Goal: Information Seeking & Learning: Learn about a topic

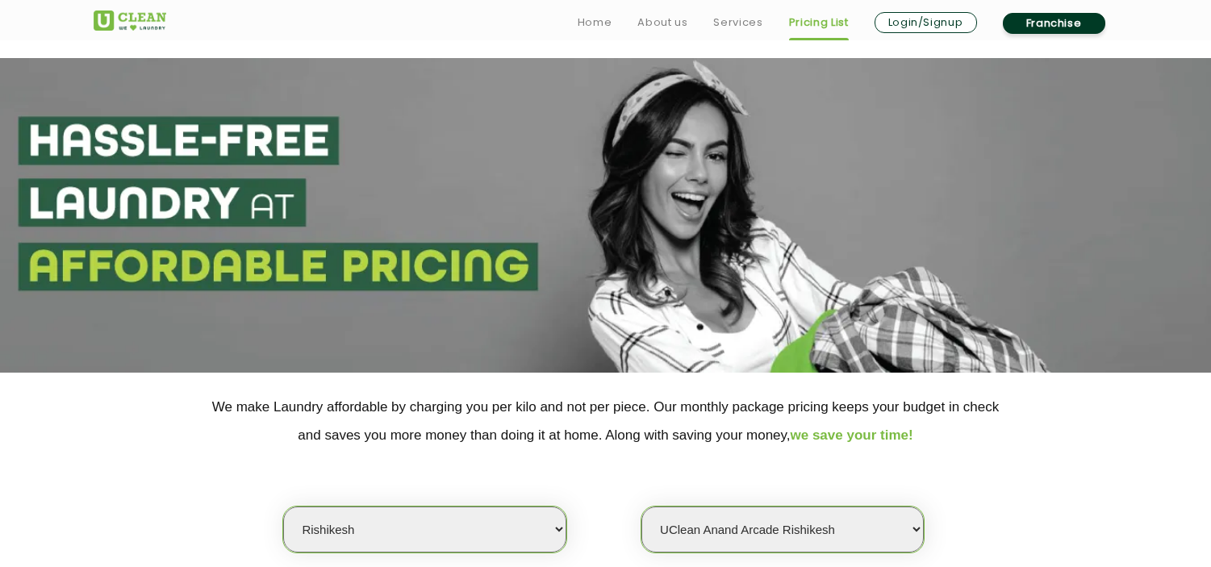
select select "152"
select select "458"
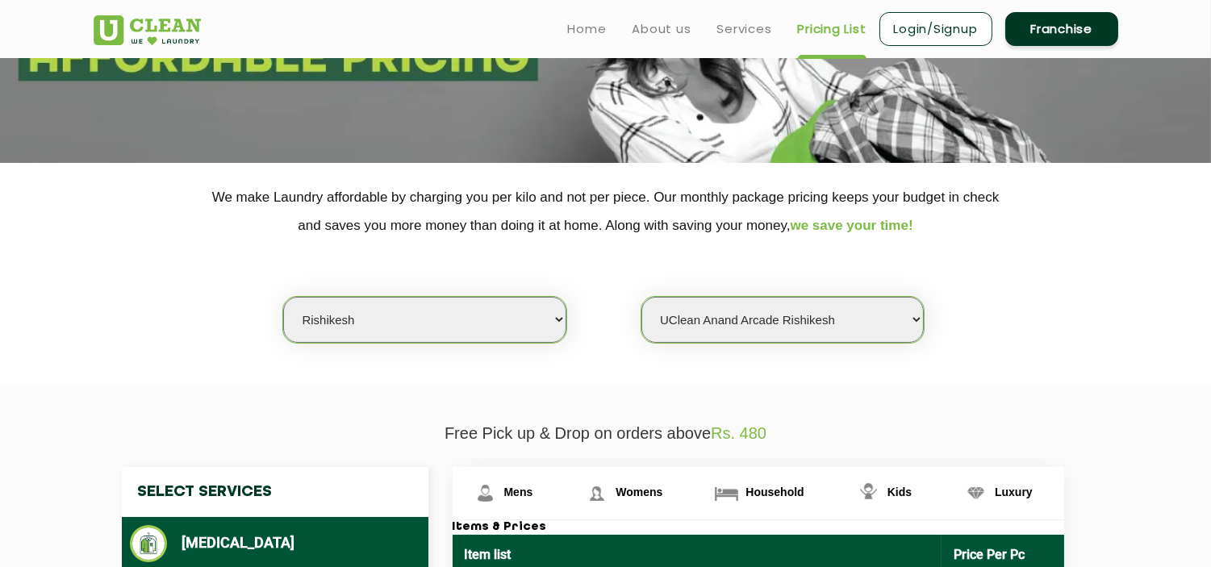
scroll to position [208, 0]
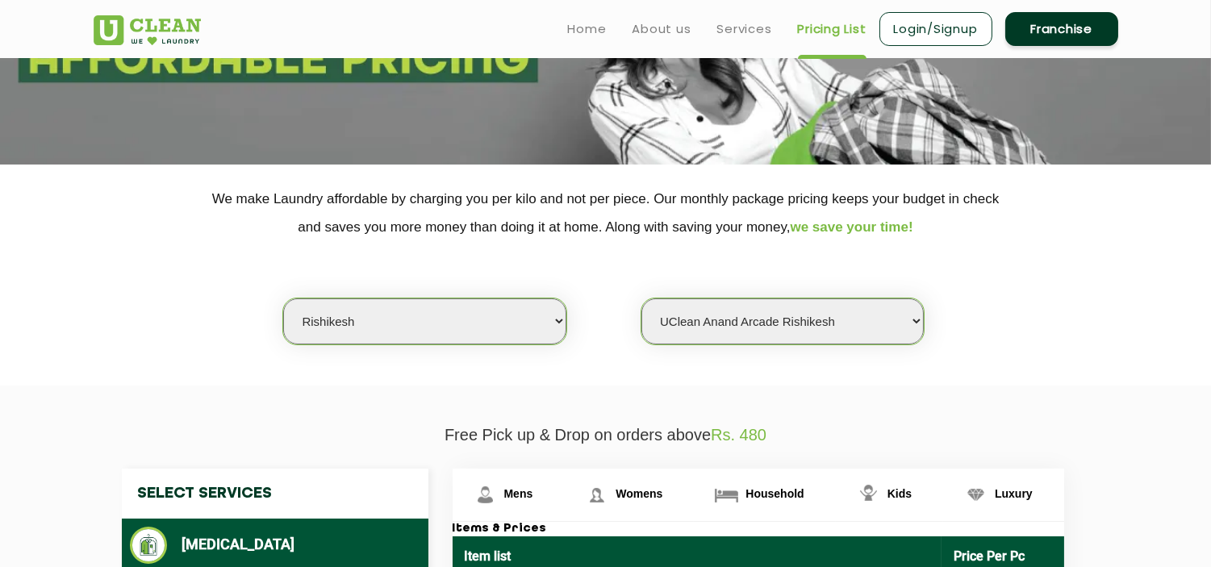
click at [343, 315] on select "Select city [GEOGRAPHIC_DATA] [GEOGRAPHIC_DATA] [GEOGRAPHIC_DATA] [GEOGRAPHIC_D…" at bounding box center [424, 321] width 282 height 46
select select "27"
click at [283, 298] on select "Select city [GEOGRAPHIC_DATA] [GEOGRAPHIC_DATA] [GEOGRAPHIC_DATA] [GEOGRAPHIC_D…" at bounding box center [424, 321] width 282 height 46
click at [695, 323] on select "Select Store UClean Patiala UClean [PERSON_NAME] [GEOGRAPHIC_DATA]" at bounding box center [782, 321] width 282 height 46
select select "66"
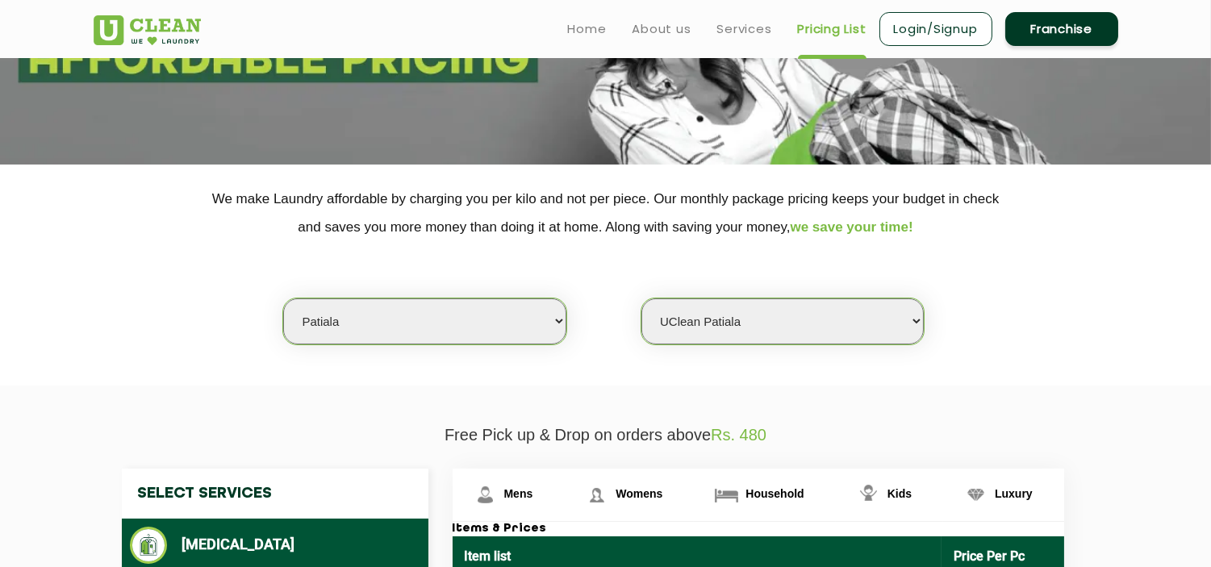
click at [641, 298] on select "Select Store UClean Patiala UClean [PERSON_NAME] [GEOGRAPHIC_DATA]" at bounding box center [782, 321] width 282 height 46
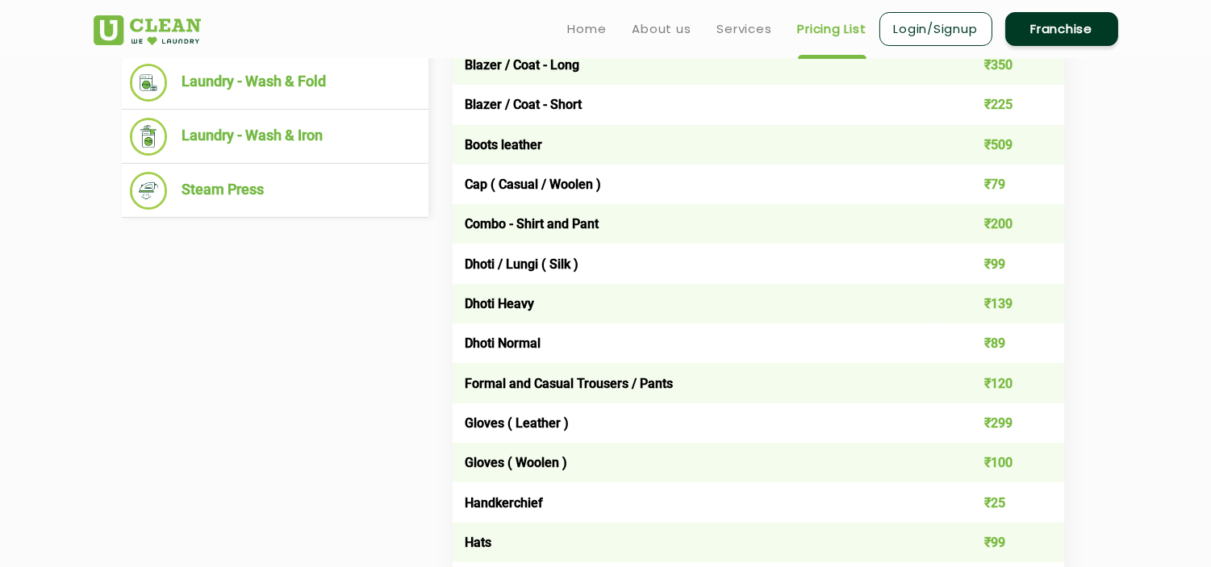
scroll to position [682, 0]
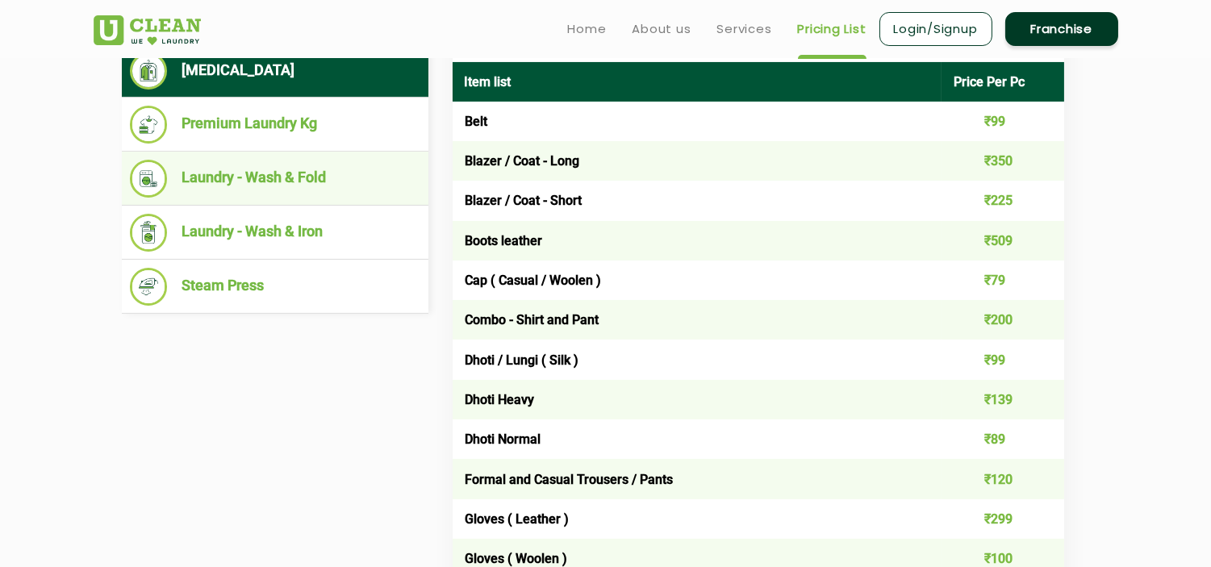
click at [213, 171] on li "Laundry - Wash & Fold" at bounding box center [275, 179] width 290 height 38
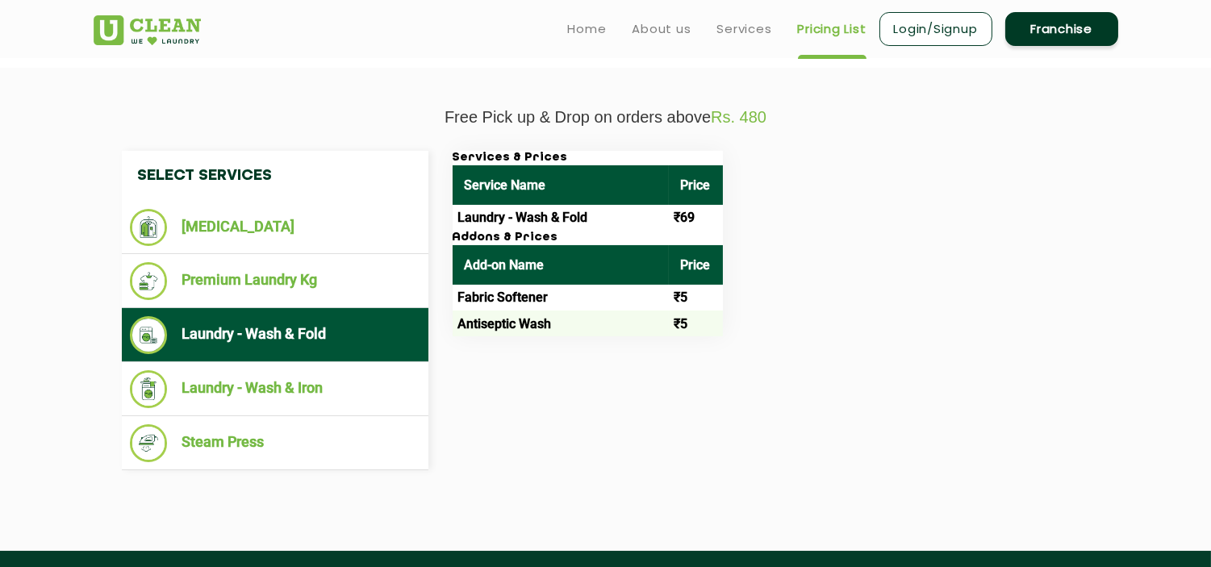
scroll to position [503, 0]
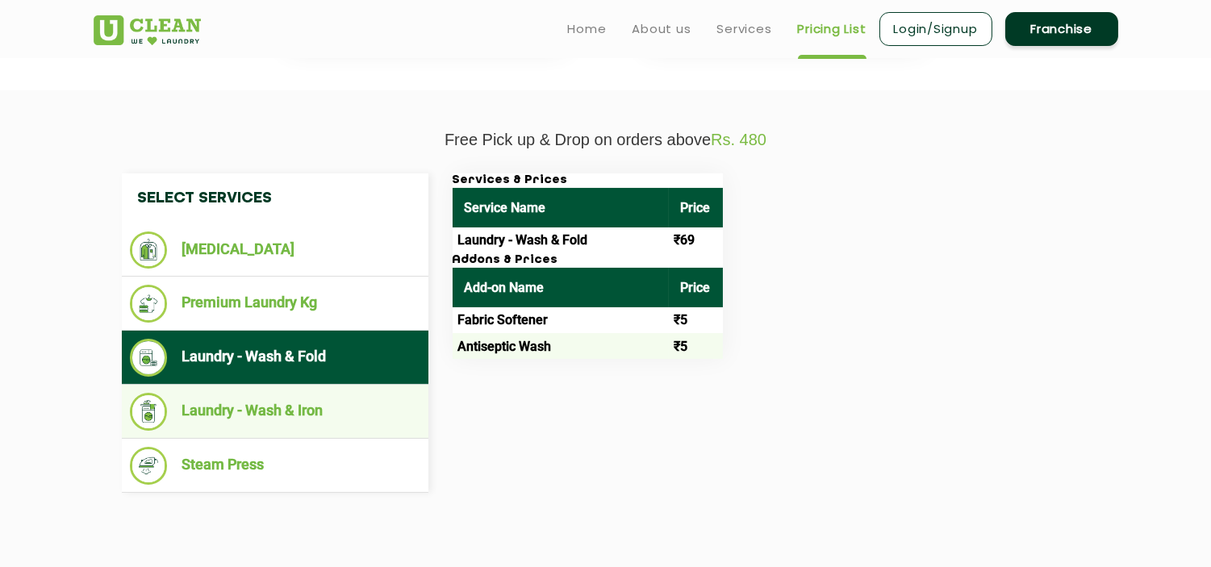
click at [312, 407] on li "Laundry - Wash & Iron" at bounding box center [275, 412] width 290 height 38
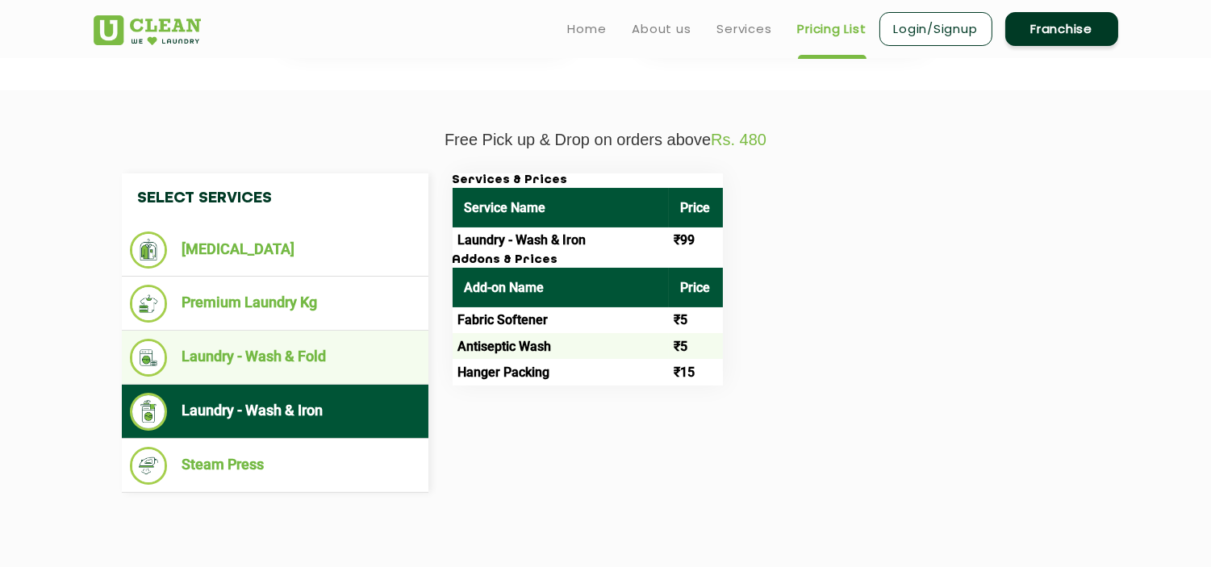
click at [339, 353] on li "Laundry - Wash & Fold" at bounding box center [275, 358] width 290 height 38
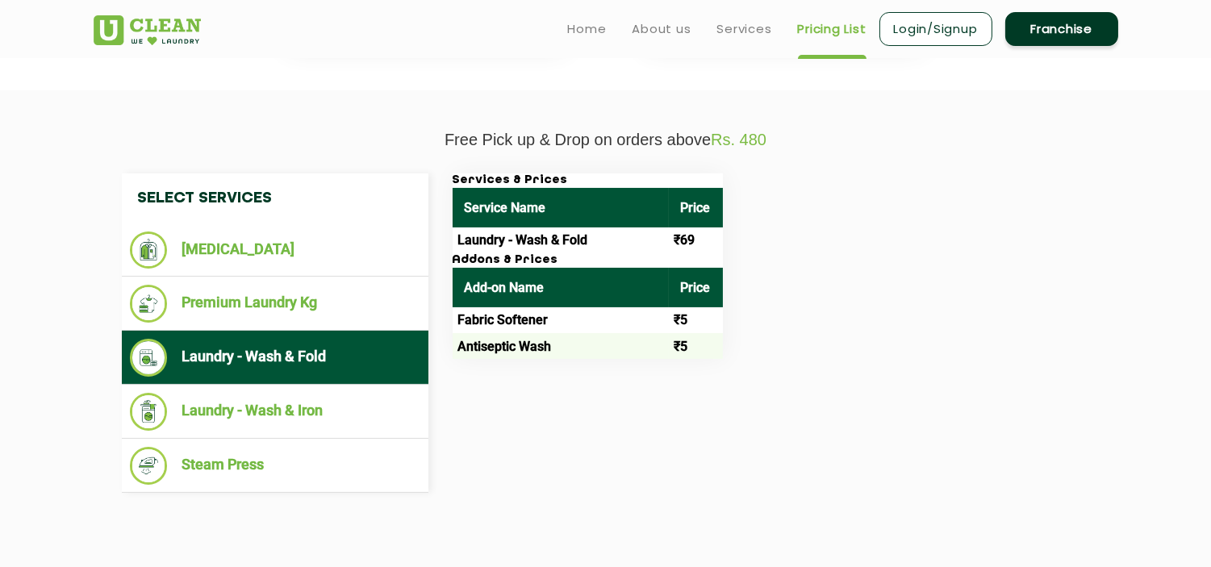
click at [578, 350] on td "Antiseptic Wash" at bounding box center [561, 346] width 216 height 26
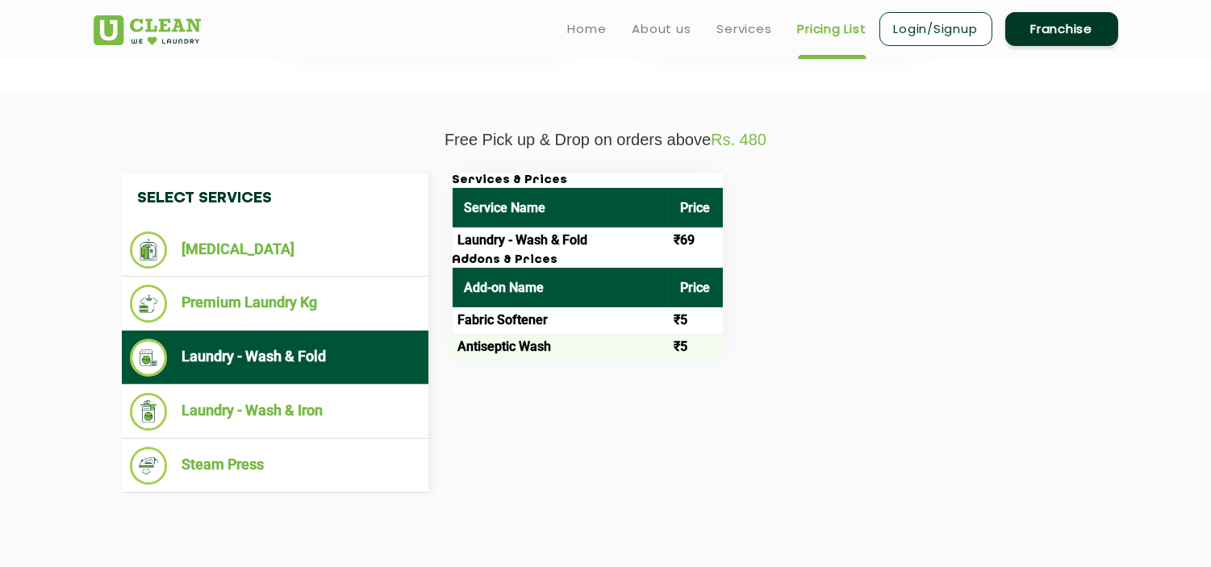
click at [578, 350] on td "Antiseptic Wash" at bounding box center [561, 346] width 216 height 26
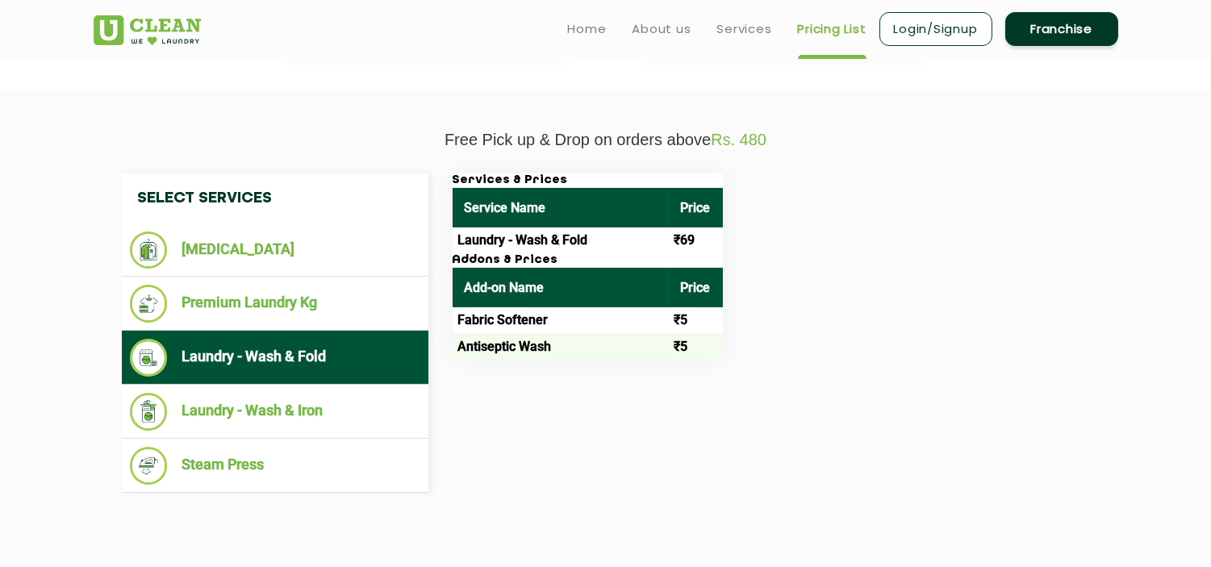
click at [578, 350] on td "Antiseptic Wash" at bounding box center [561, 346] width 216 height 26
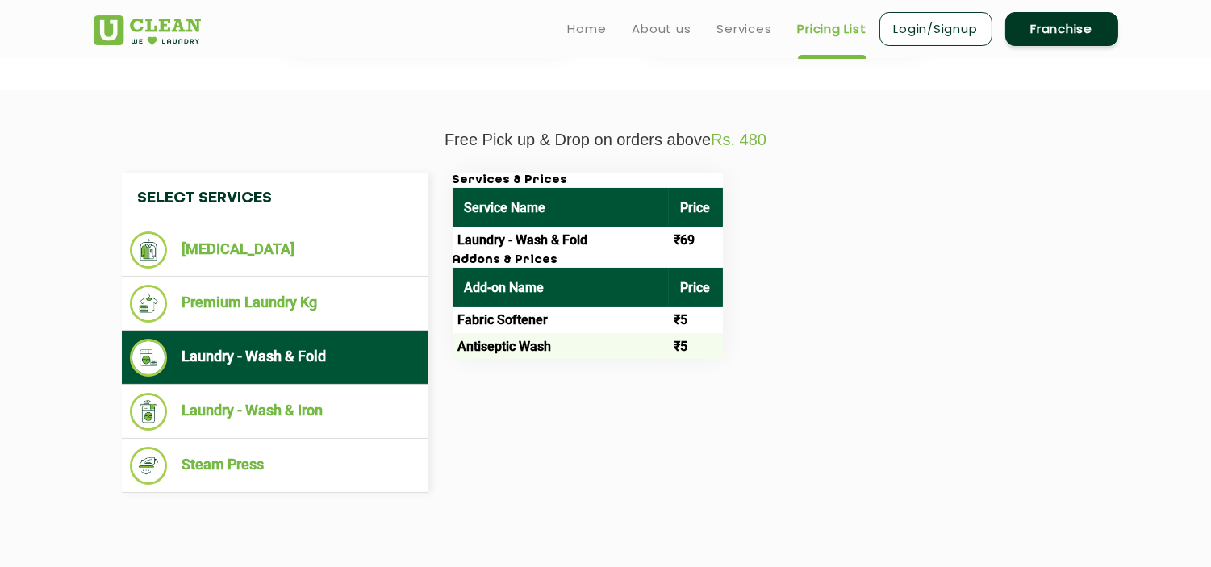
click at [578, 350] on td "Antiseptic Wash" at bounding box center [561, 346] width 216 height 26
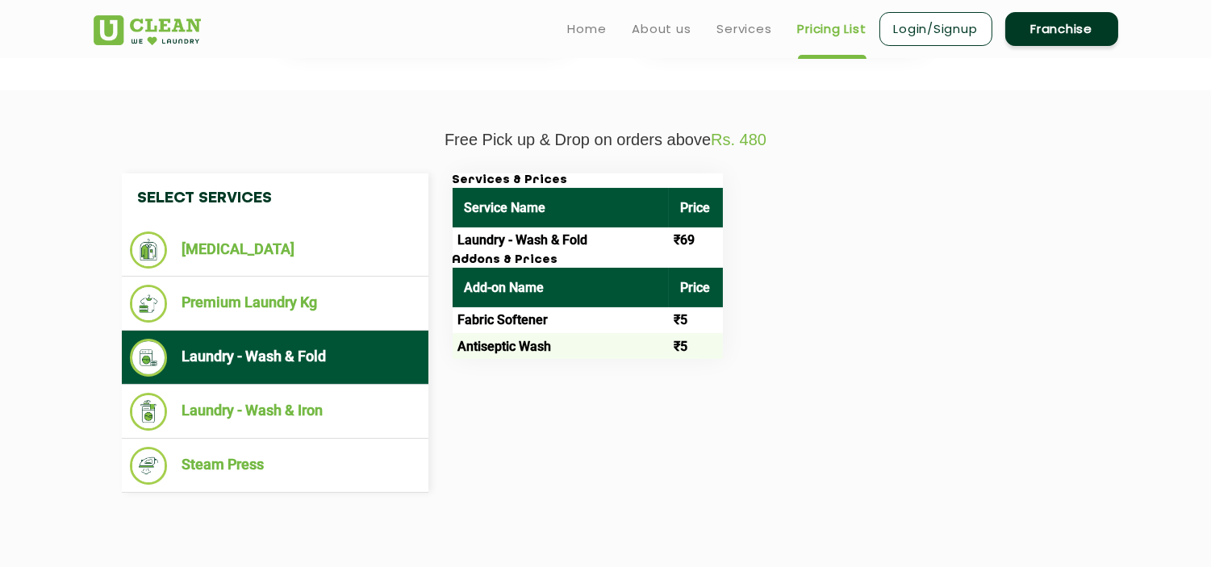
click at [578, 350] on td "Antiseptic Wash" at bounding box center [561, 346] width 216 height 26
click at [488, 178] on h3 "Services & Prices" at bounding box center [588, 180] width 270 height 15
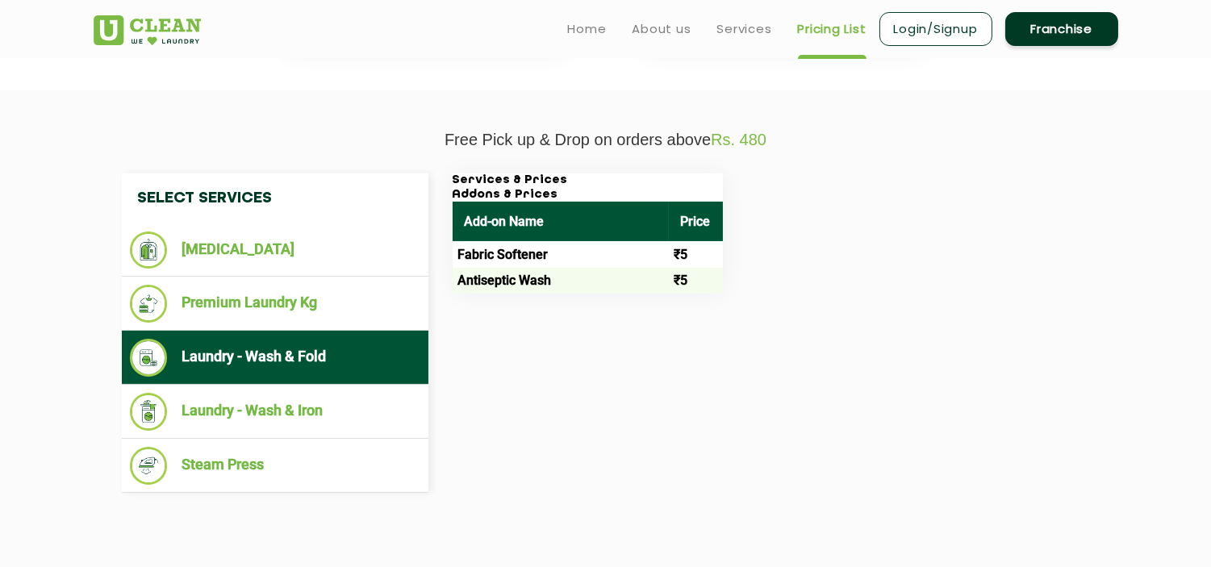
click at [488, 178] on h3 "Services & Prices" at bounding box center [588, 180] width 270 height 15
